Goal: Find specific page/section: Locate a particular part of the current website

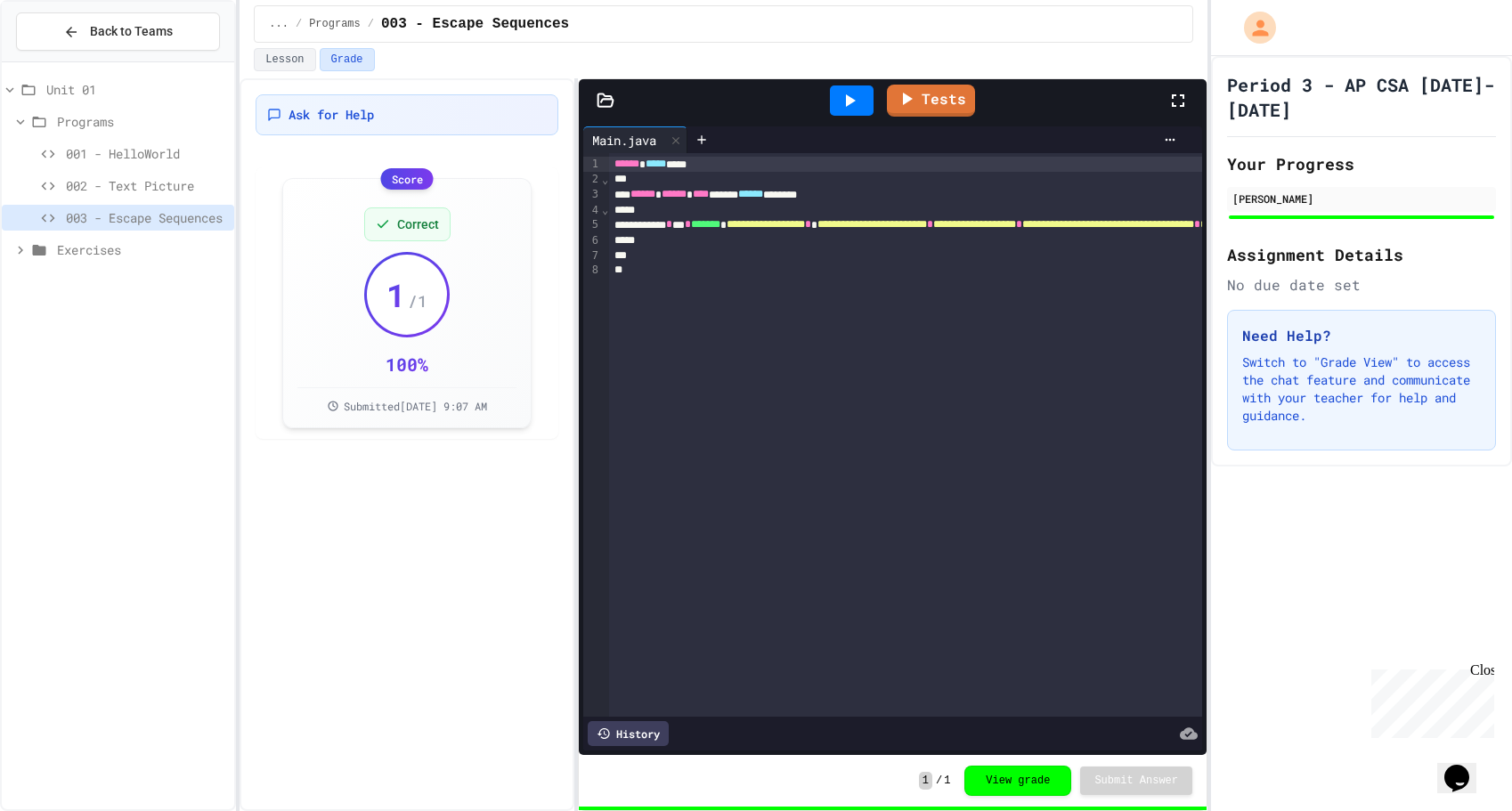
click at [162, 445] on div "Unit 01 Programs 001 - HelloWorld 002 - Text Picture 003 - Escape Sequences Exe…" at bounding box center [118, 436] width 232 height 734
